Goal: Information Seeking & Learning: Learn about a topic

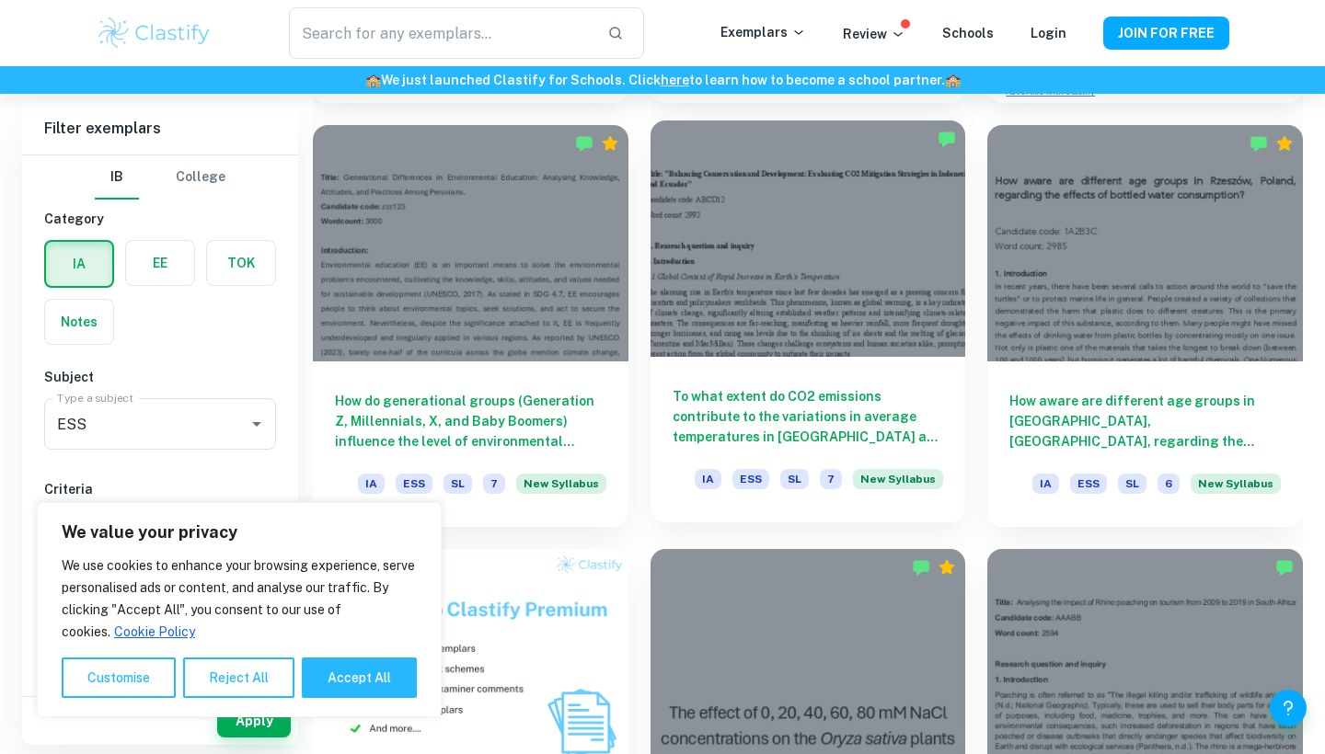
scroll to position [978, 0]
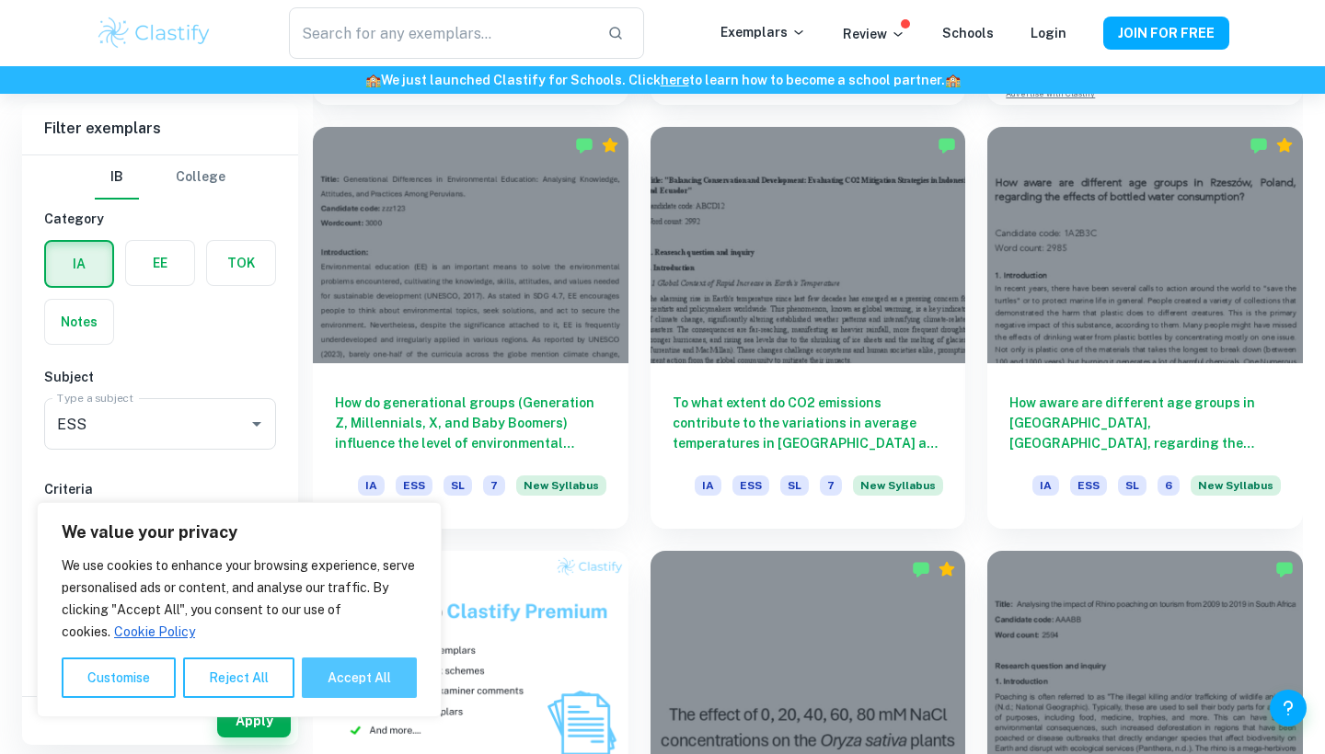
click at [340, 679] on button "Accept All" at bounding box center [359, 678] width 115 height 40
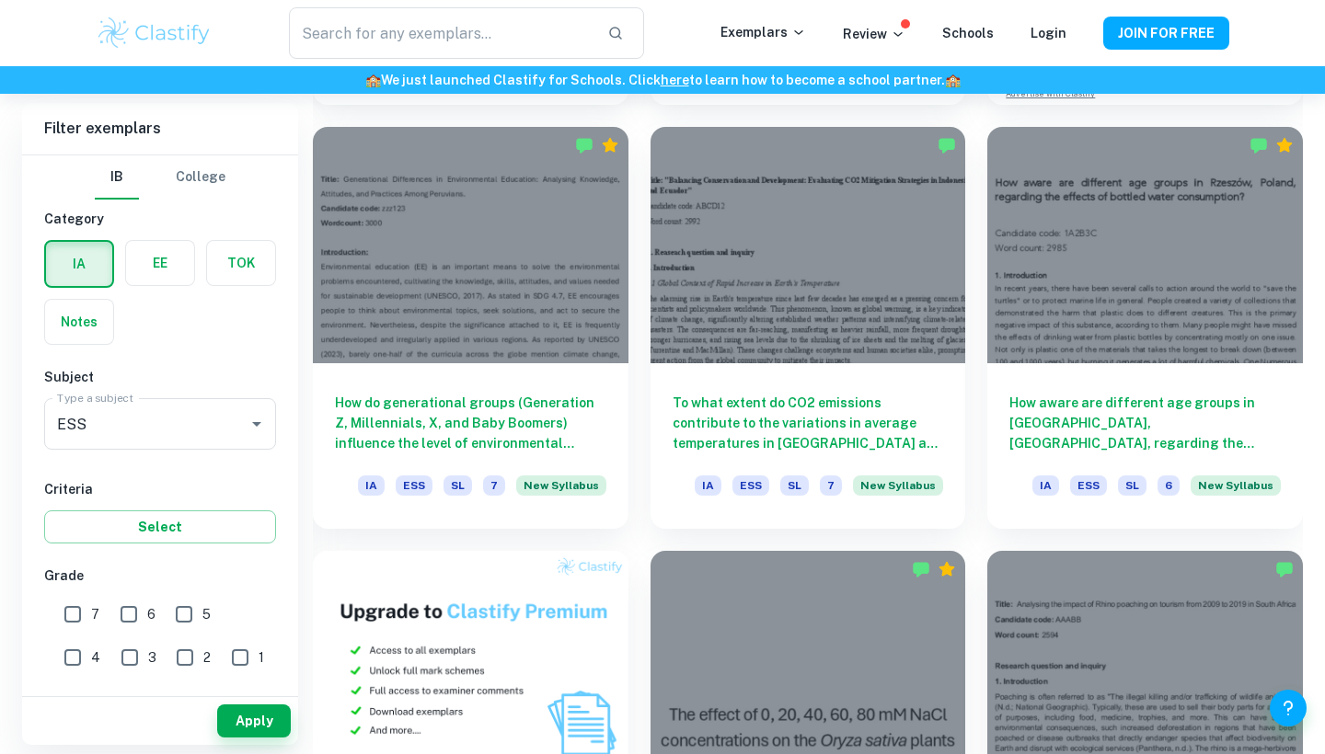
checkbox input "true"
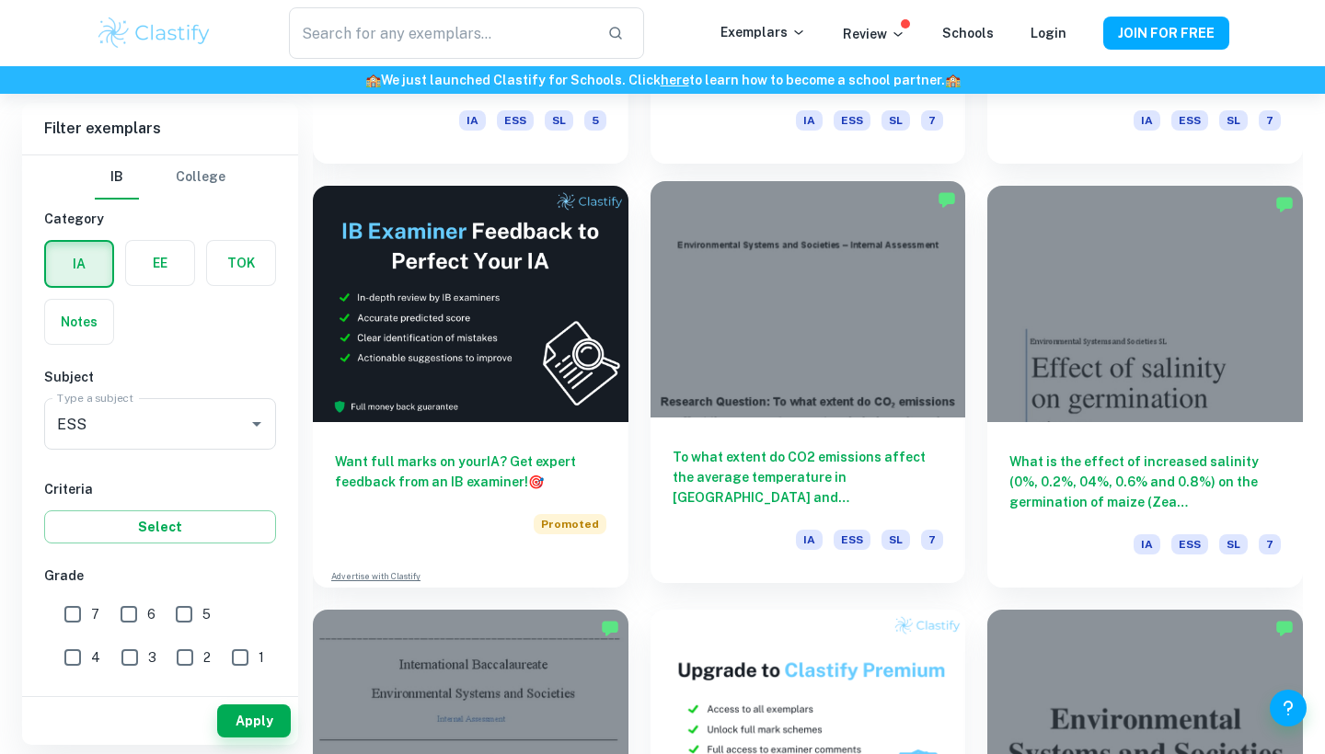
scroll to position [3043, 0]
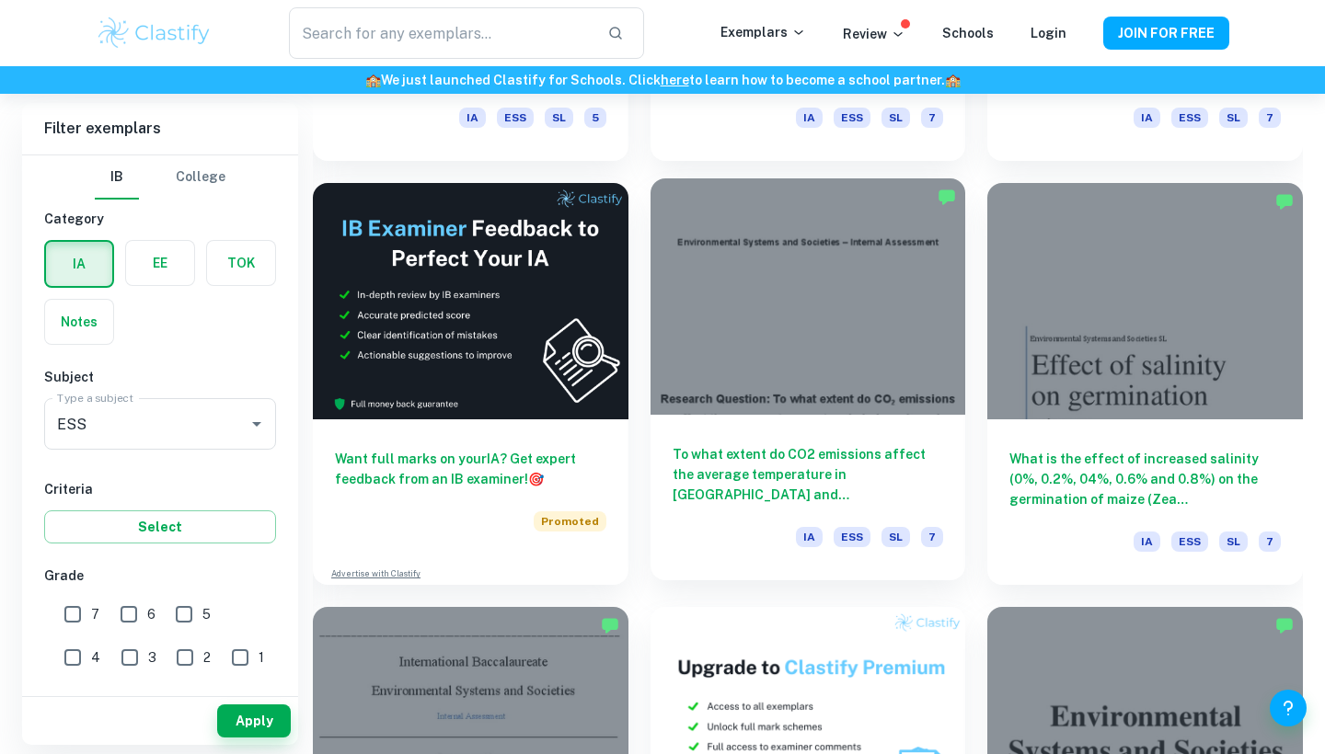
click at [740, 432] on div "To what extent do CO2 emissions affect the average temperature in [GEOGRAPHIC_D…" at bounding box center [809, 498] width 316 height 166
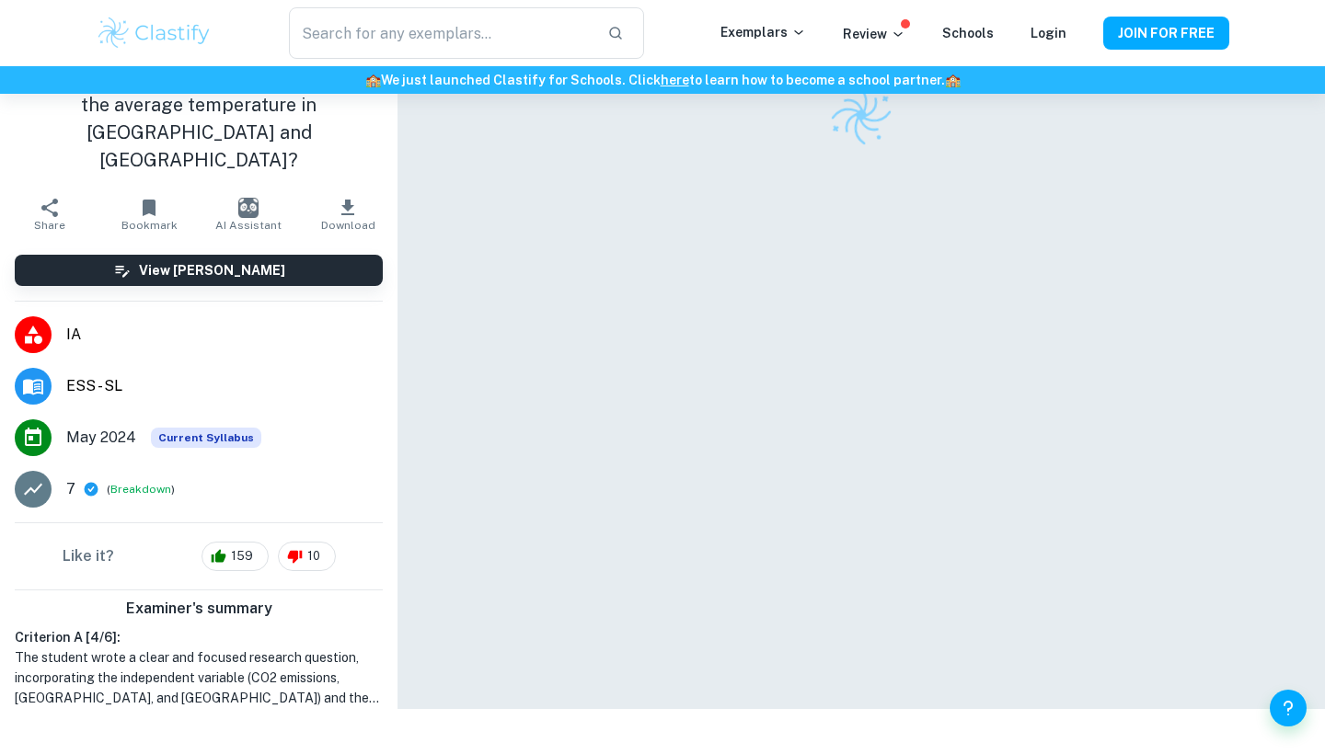
click at [740, 432] on div at bounding box center [861, 354] width 795 height 709
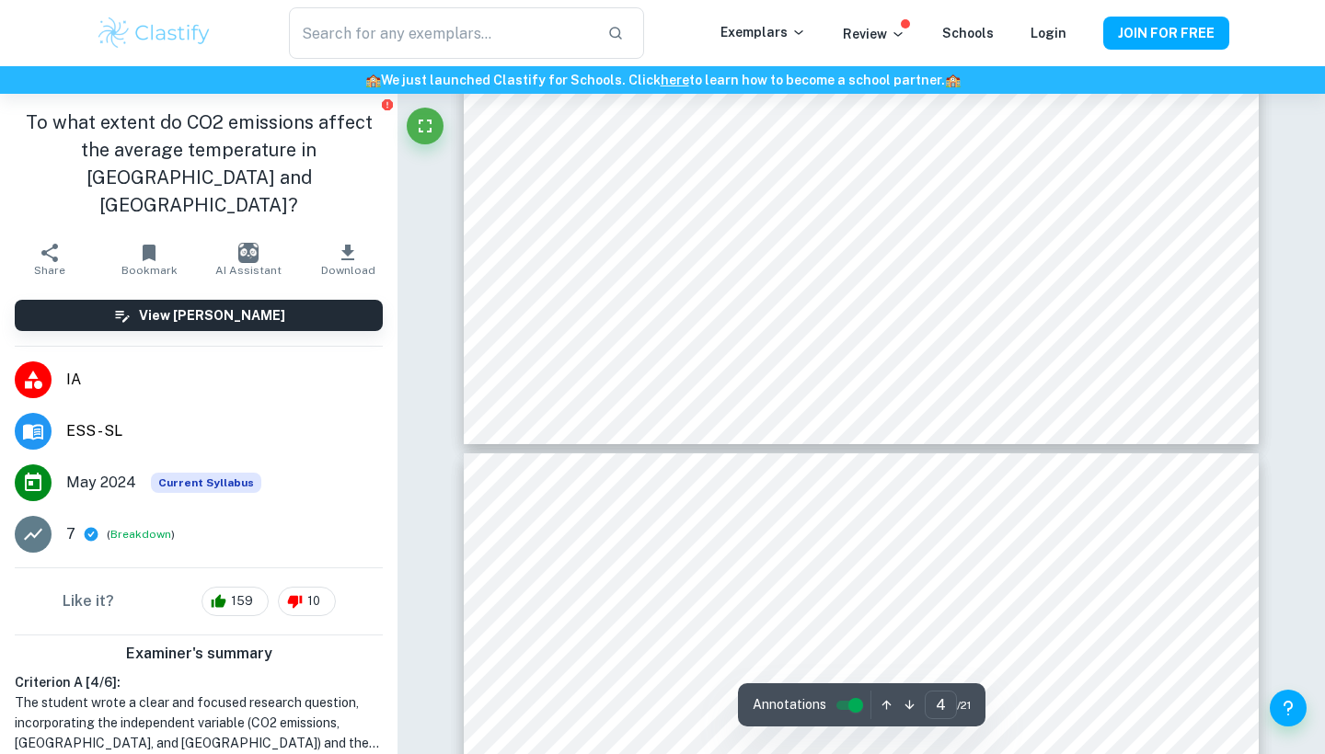
scroll to position [4106, 1]
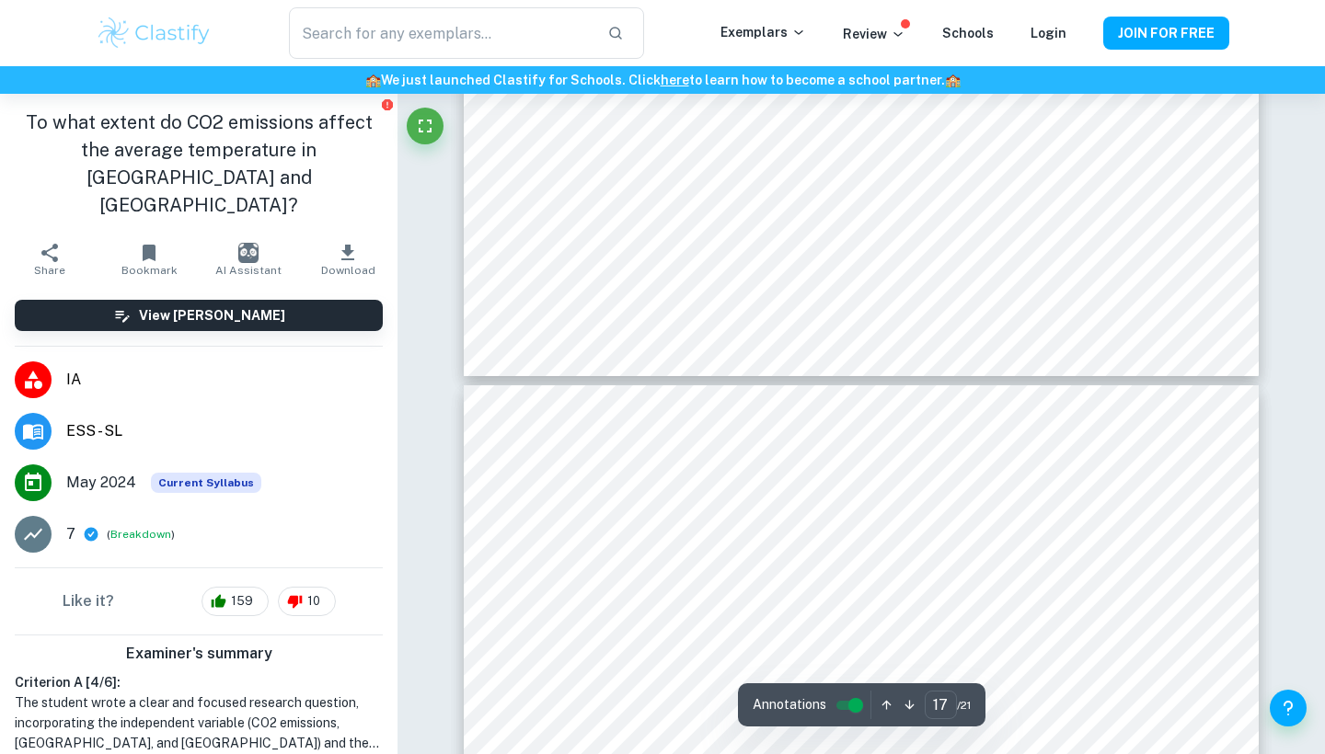
type input "18"
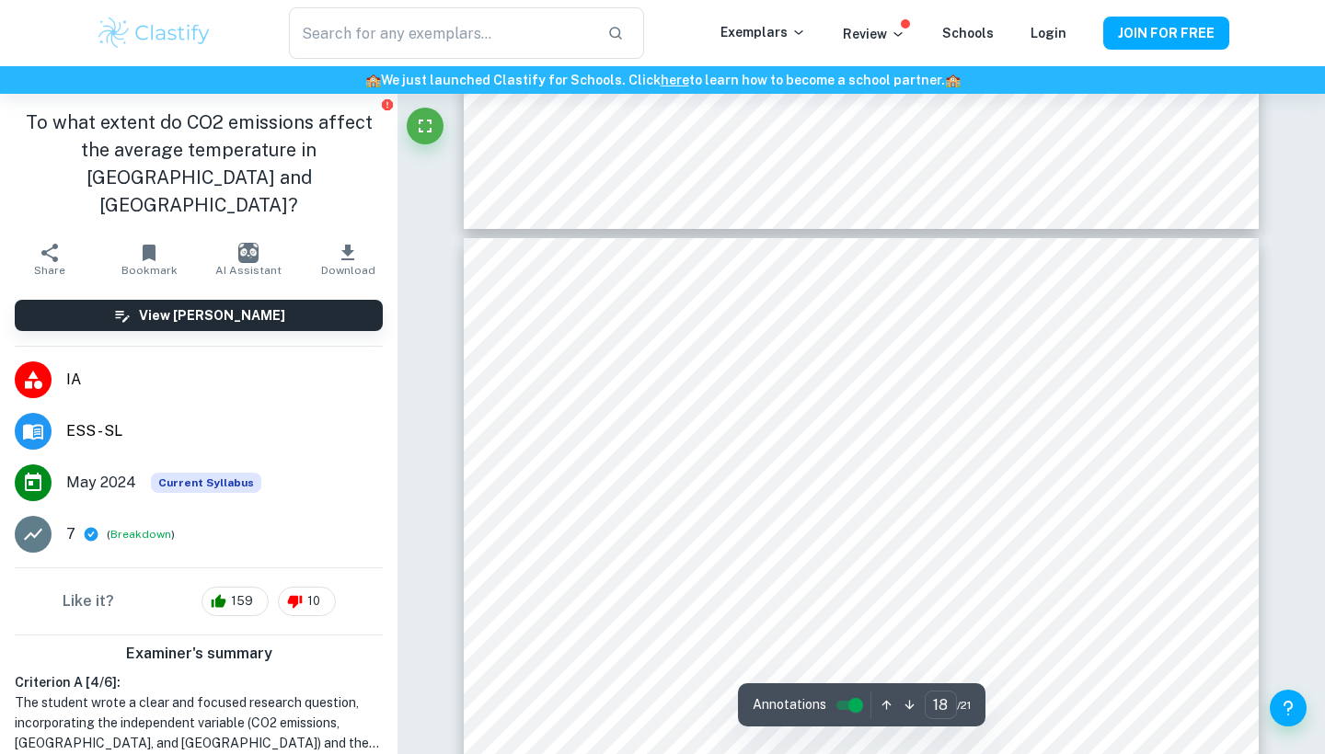
scroll to position [18034, 0]
